Goal: Go to known website: Go to known website

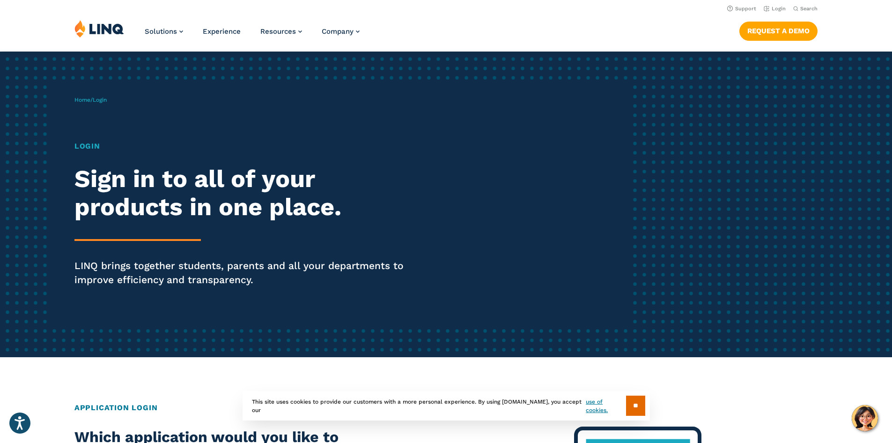
click at [784, 7] on nav "Support Login Search Search for:" at bounding box center [446, 8] width 892 height 10
click at [774, 7] on link "Login" at bounding box center [775, 9] width 22 height 6
click at [773, 7] on link "Login" at bounding box center [775, 9] width 22 height 6
